Goal: Information Seeking & Learning: Learn about a topic

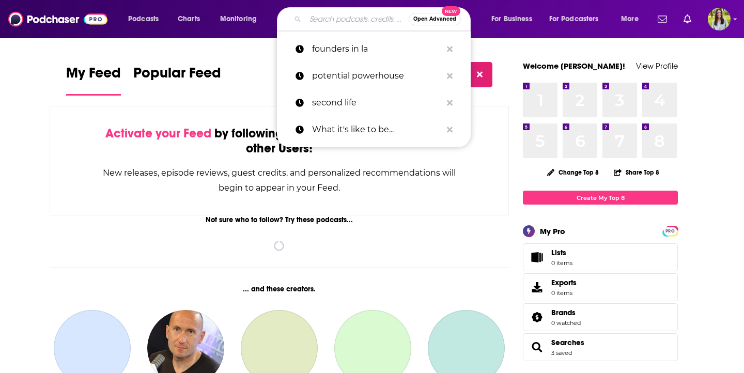
click at [347, 23] on input "Search podcasts, credits, & more..." at bounding box center [356, 19] width 103 height 17
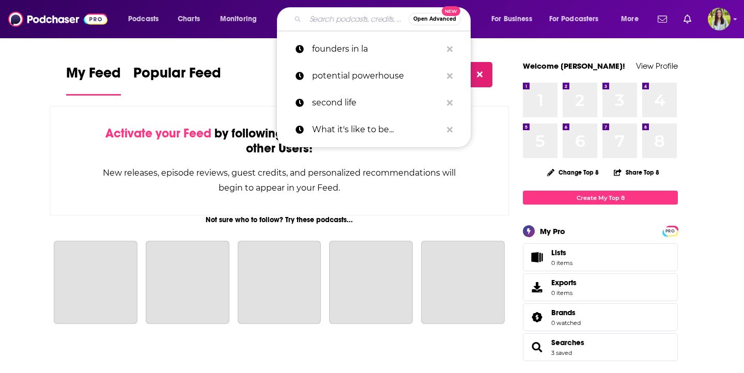
paste input "That SEC Football Podcast"
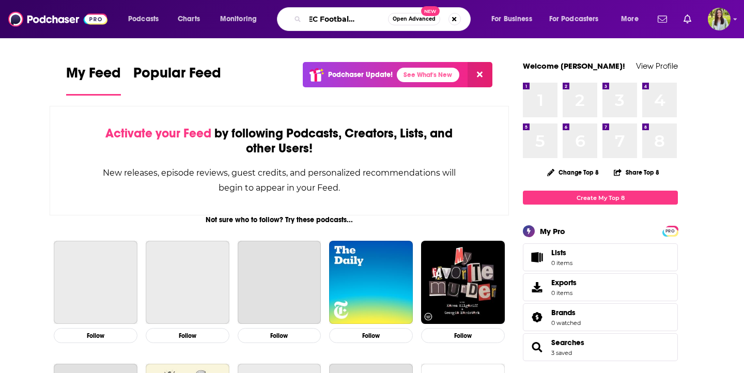
type input "That SEC Football Podcast"
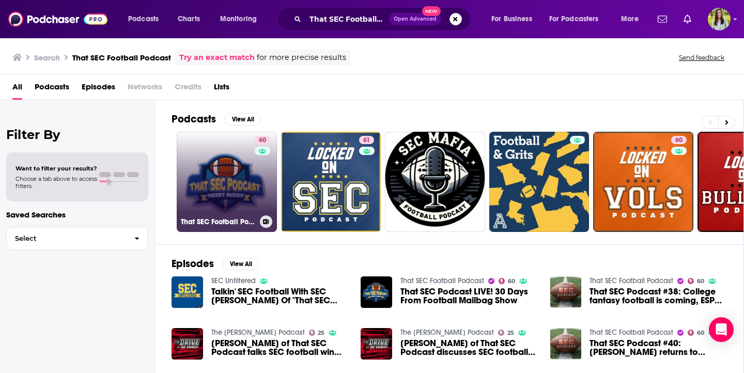
click at [229, 179] on link "60 That SEC Football Podcast" at bounding box center [227, 182] width 100 height 100
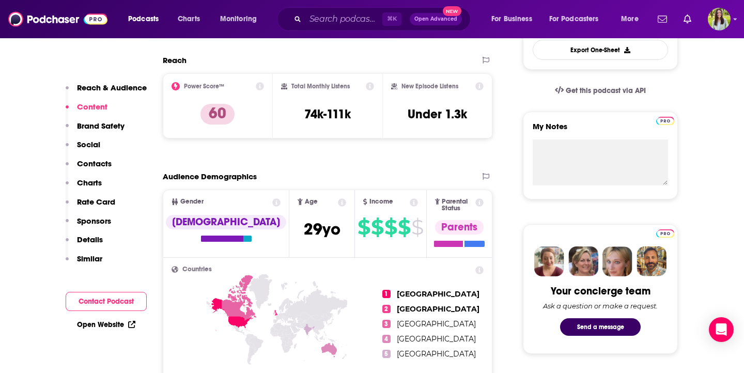
scroll to position [254, 0]
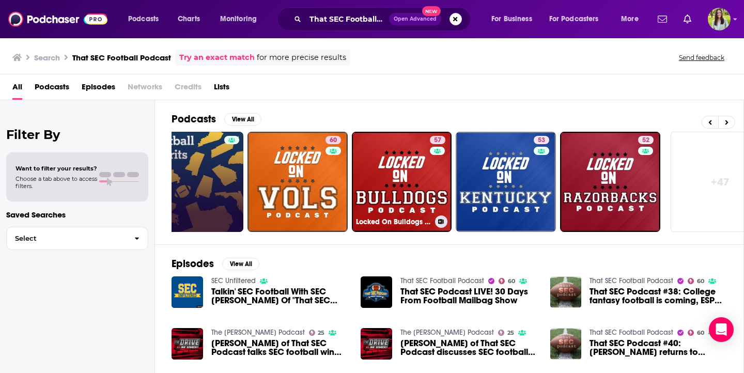
scroll to position [0, 377]
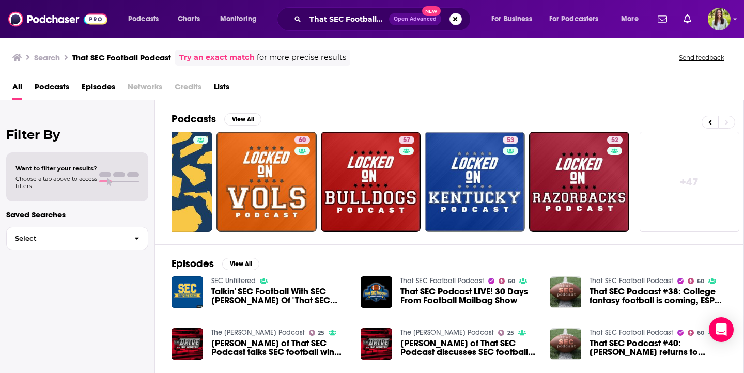
click at [704, 168] on link "+ 47" at bounding box center [690, 182] width 100 height 100
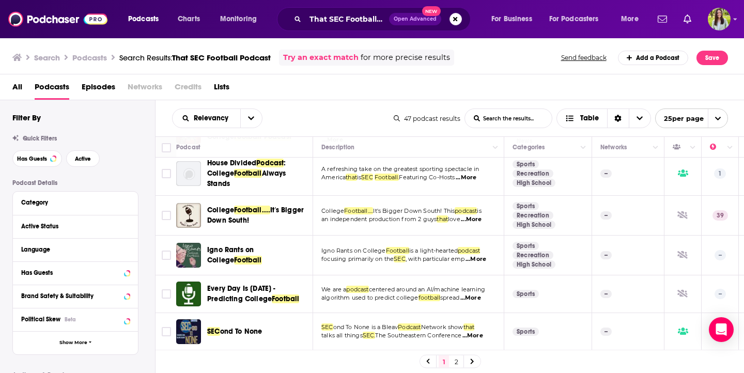
scroll to position [903, 0]
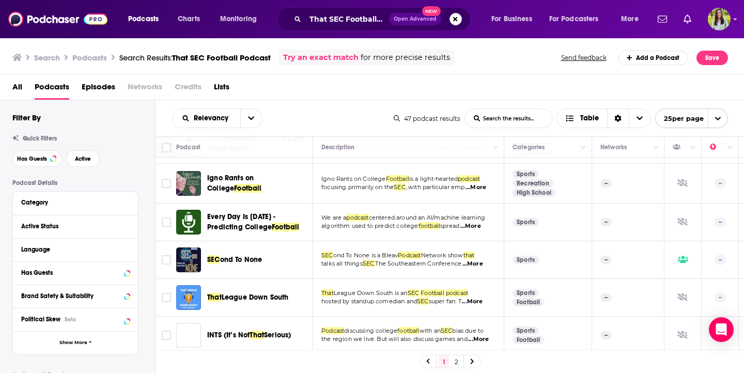
click at [455, 362] on link "2" at bounding box center [456, 362] width 10 height 12
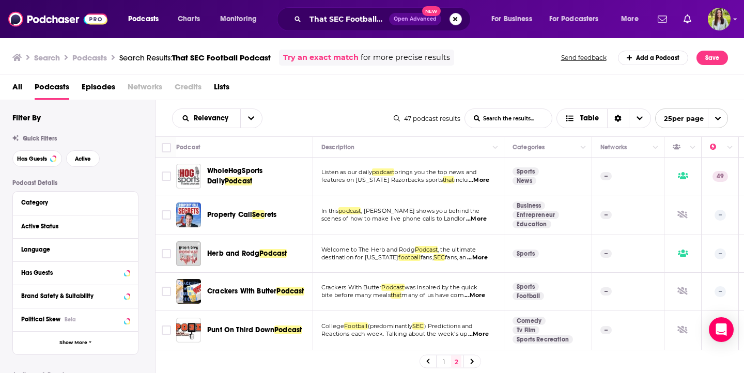
click at [459, 15] on button "Search podcasts, credits, & more..." at bounding box center [456, 19] width 12 height 12
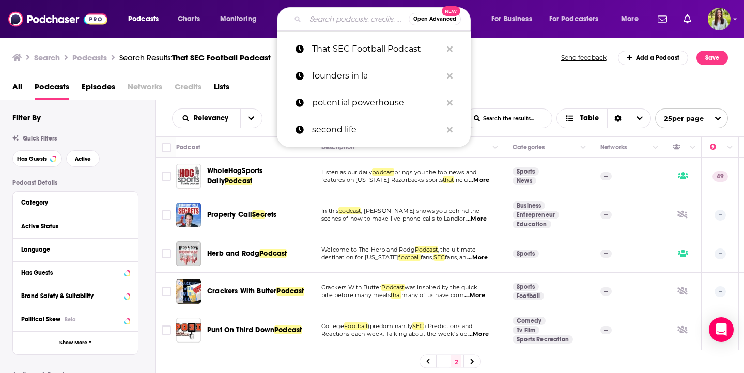
paste input "On [US_STATE] Football"
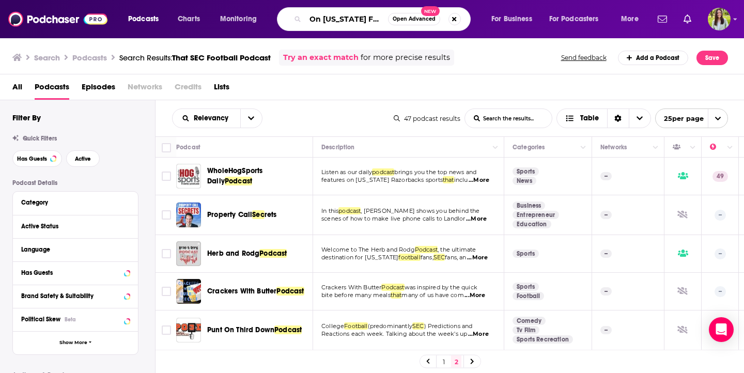
type input "On [US_STATE] Football"
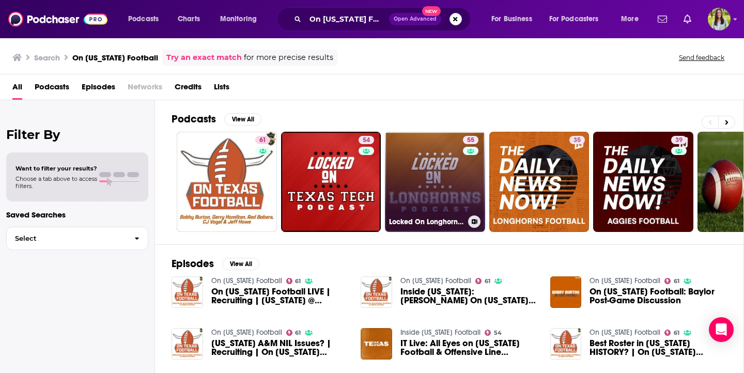
click at [423, 183] on link "55 Locked On Longhorns - Daily Podcast On [US_STATE] Longhorns Football & Baske…" at bounding box center [435, 182] width 100 height 100
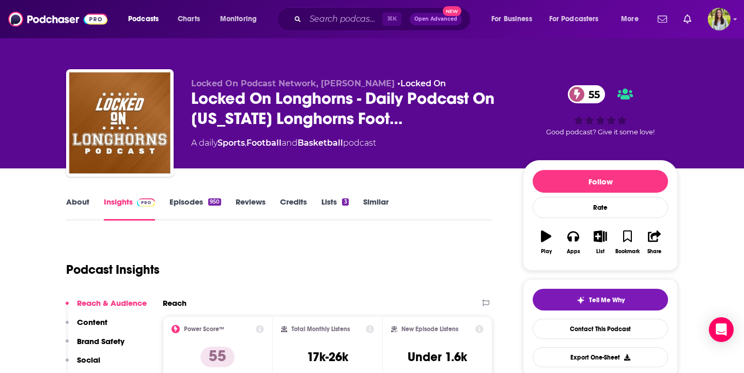
click at [82, 197] on link "About" at bounding box center [77, 209] width 23 height 24
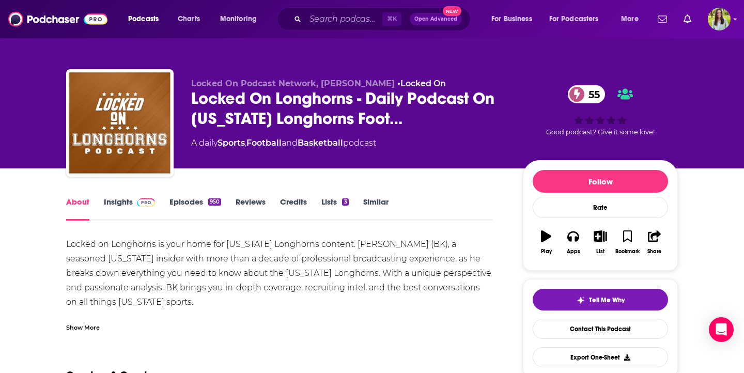
click at [189, 209] on link "Episodes 950" at bounding box center [196, 209] width 52 height 24
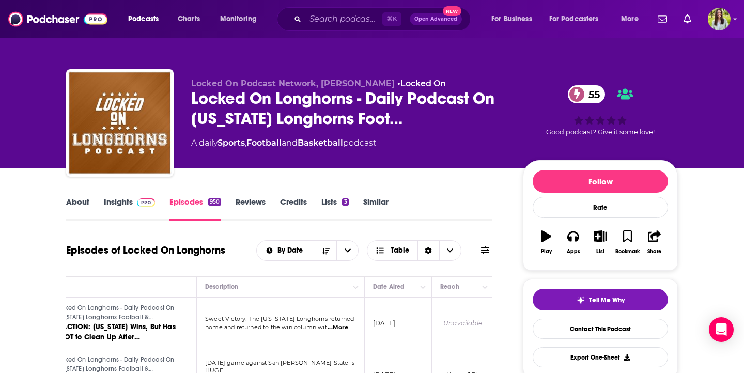
click at [125, 200] on link "Insights" at bounding box center [129, 209] width 51 height 24
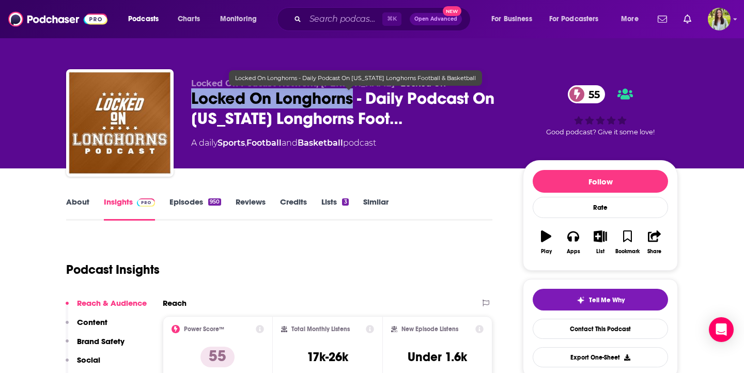
drag, startPoint x: 192, startPoint y: 98, endPoint x: 355, endPoint y: 101, distance: 162.8
click at [355, 101] on span "Locked On Longhorns - Daily Podcast On [US_STATE] Longhorns Foot…" at bounding box center [348, 108] width 315 height 40
copy h2 "Locked On Longhorns"
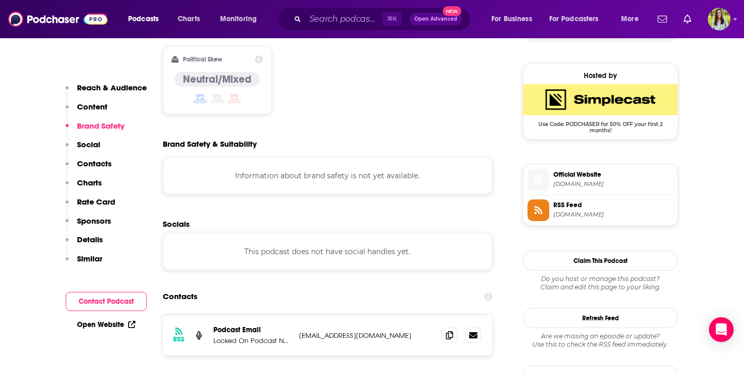
scroll to position [817, 0]
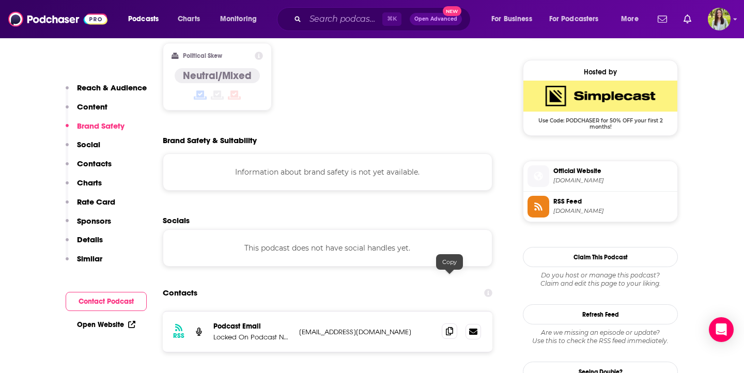
click at [449, 327] on icon at bounding box center [449, 331] width 7 height 8
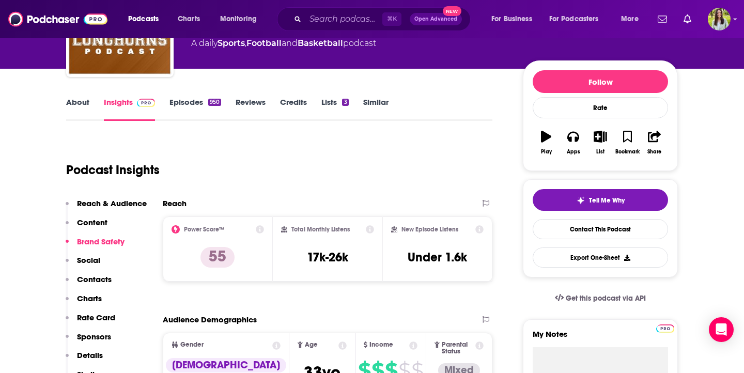
scroll to position [0, 0]
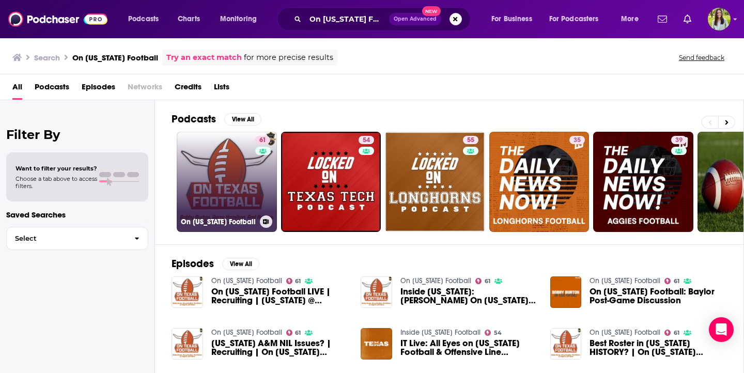
click at [242, 180] on link "61 On [US_STATE] Football" at bounding box center [227, 182] width 100 height 100
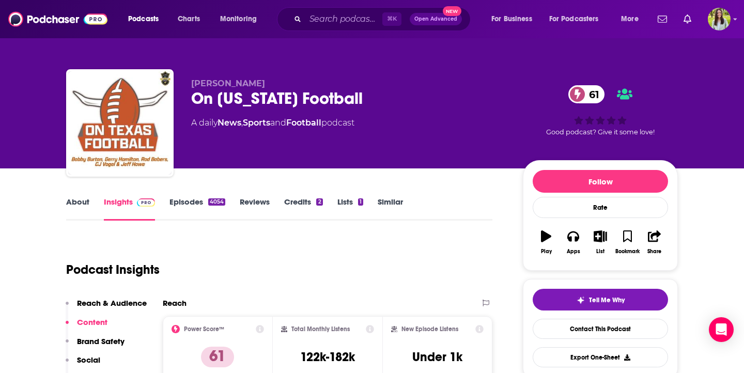
click at [80, 207] on link "About" at bounding box center [77, 209] width 23 height 24
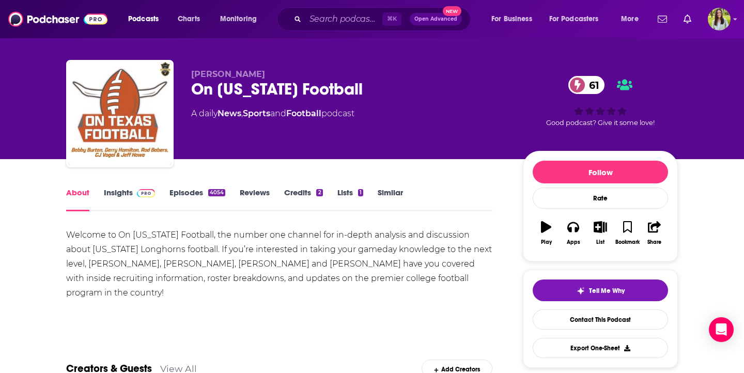
scroll to position [11, 0]
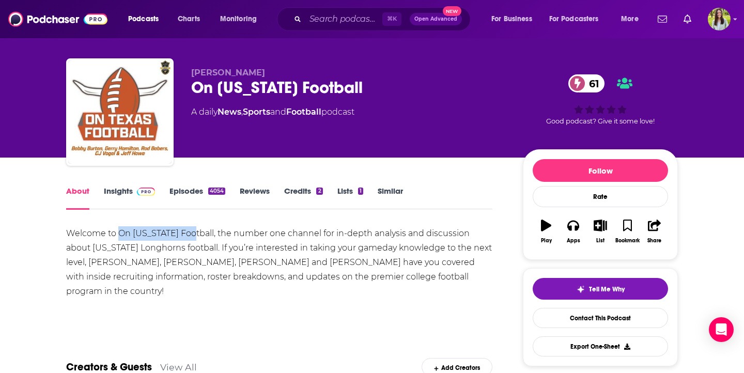
drag, startPoint x: 121, startPoint y: 233, endPoint x: 190, endPoint y: 234, distance: 69.3
click at [190, 234] on div "Welcome to On [US_STATE] Football, the number one channel for in-depth analysis…" at bounding box center [279, 262] width 426 height 72
copy div "On [US_STATE] Football"
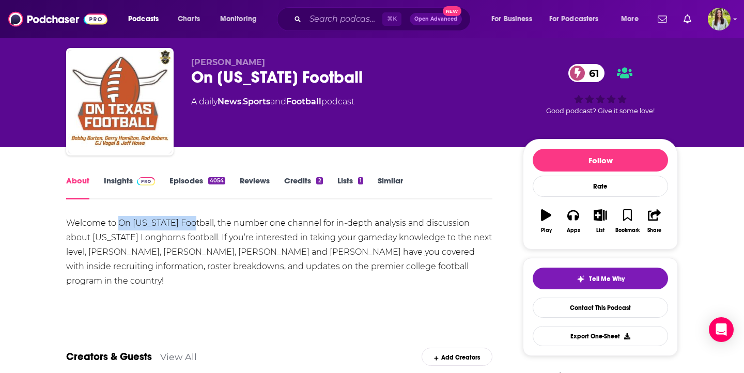
scroll to position [10, 0]
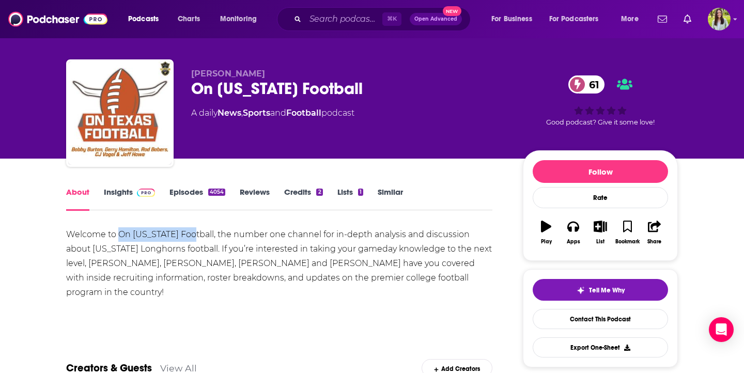
click at [184, 190] on link "Episodes 4054" at bounding box center [198, 199] width 56 height 24
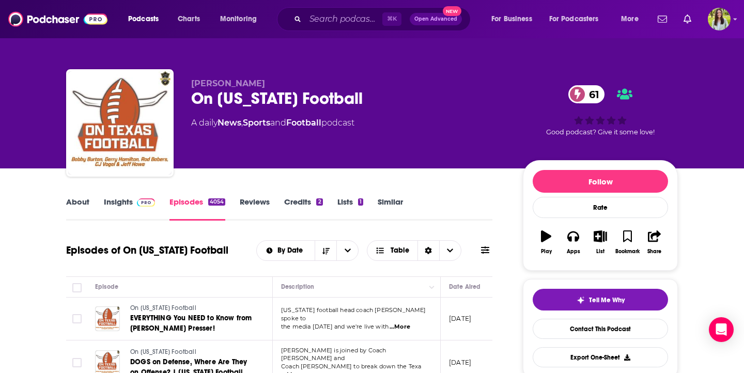
click at [112, 195] on div "About Insights Episodes 4054 Reviews Credits 2 Lists 1 Similar" at bounding box center [279, 207] width 426 height 25
click at [116, 205] on link "Insights" at bounding box center [129, 209] width 51 height 24
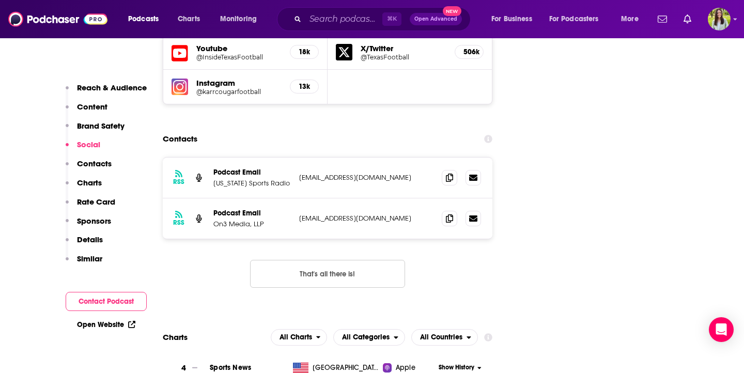
scroll to position [1207, 0]
click at [452, 214] on icon at bounding box center [449, 218] width 7 height 8
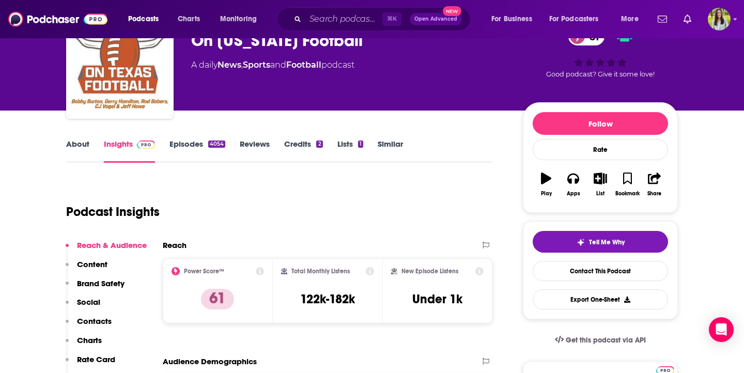
scroll to position [0, 0]
